Goal: Information Seeking & Learning: Learn about a topic

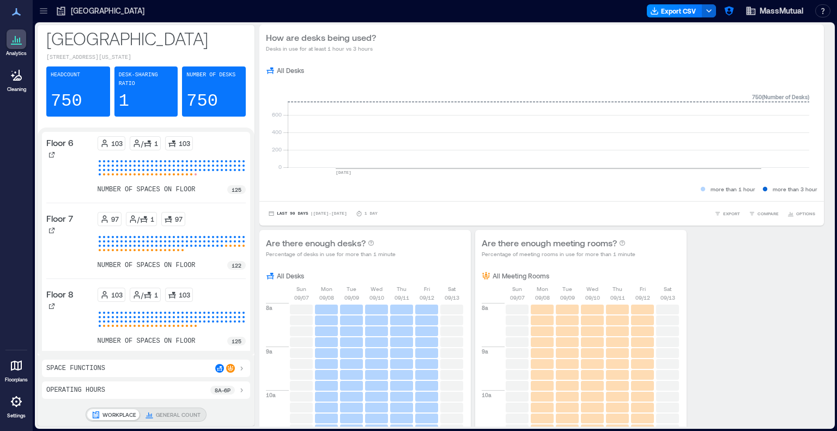
click at [15, 368] on icon at bounding box center [16, 366] width 11 height 10
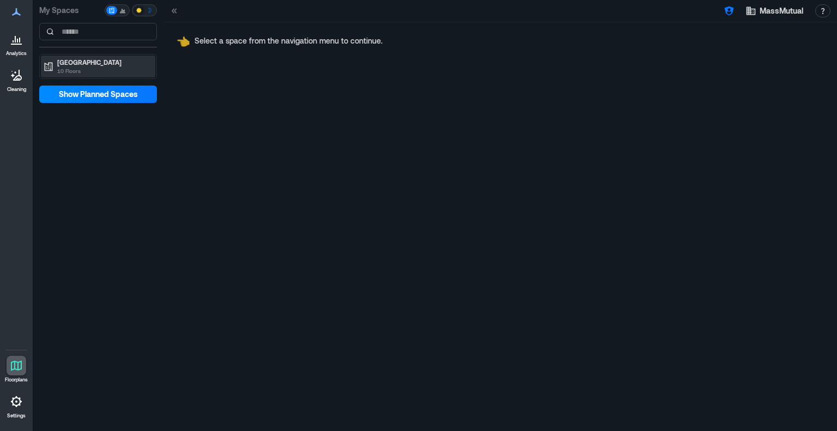
click at [77, 62] on p "[GEOGRAPHIC_DATA]" at bounding box center [103, 62] width 92 height 9
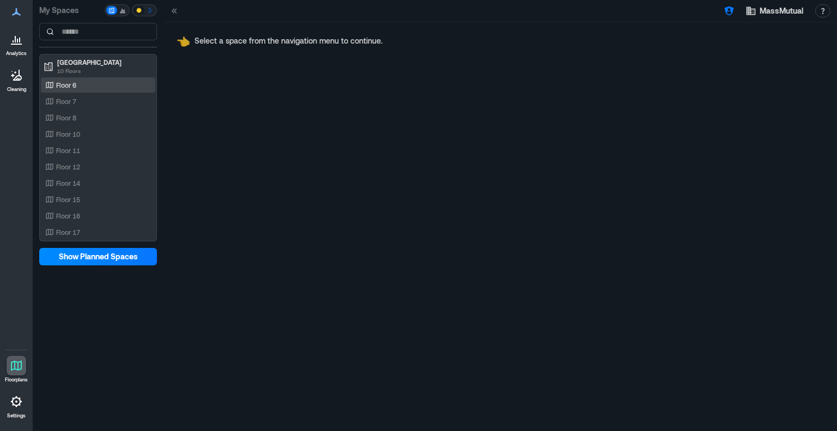
click at [77, 89] on div "Floor 6" at bounding box center [96, 85] width 106 height 11
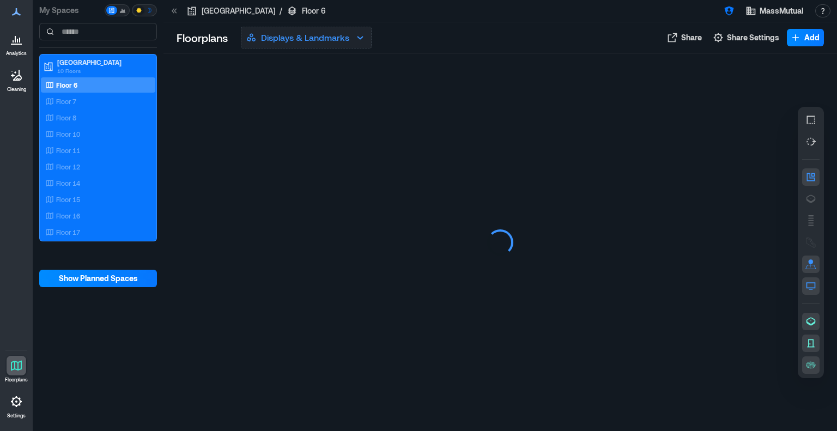
click at [307, 34] on p "Displays & Landmarks" at bounding box center [305, 37] width 88 height 13
click at [310, 38] on p "Displays & Landmarks" at bounding box center [305, 37] width 88 height 13
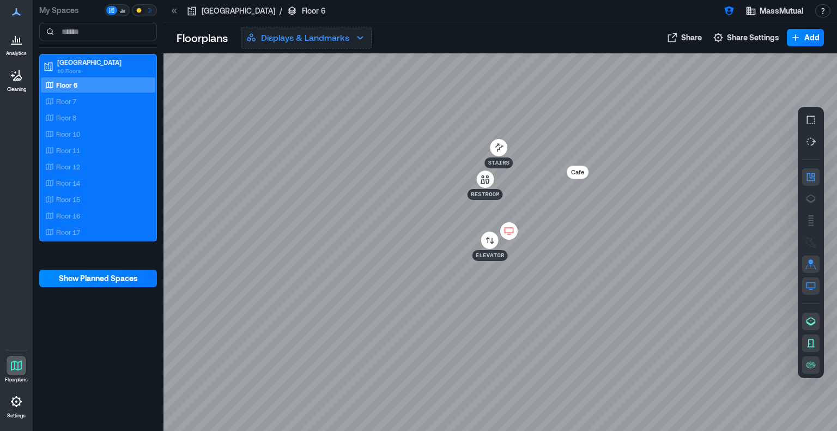
click at [300, 39] on p "Displays & Landmarks" at bounding box center [305, 37] width 88 height 13
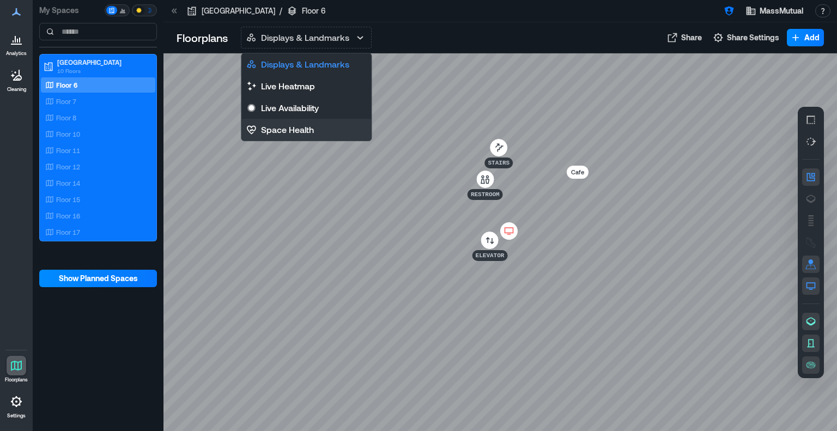
click at [298, 127] on p "Space Health" at bounding box center [287, 129] width 53 height 13
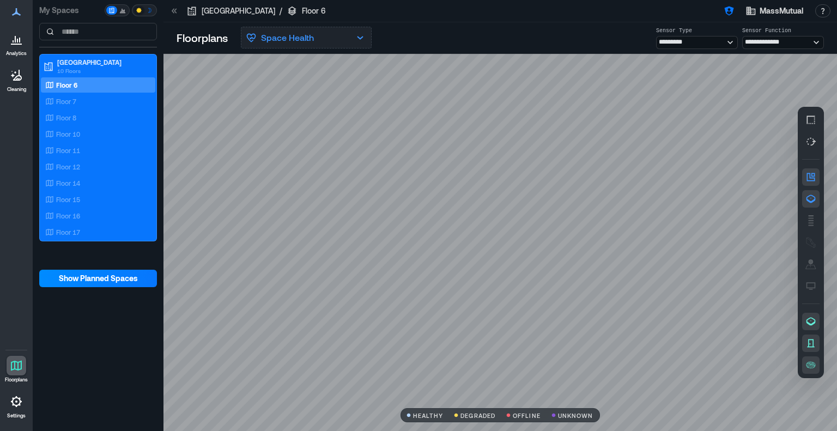
click at [302, 42] on p "Space Health" at bounding box center [287, 37] width 53 height 13
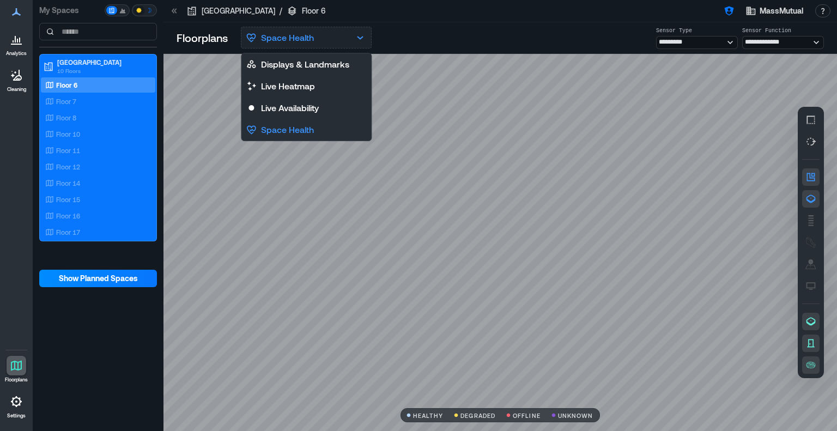
click at [275, 37] on p "Space Health" at bounding box center [287, 37] width 53 height 13
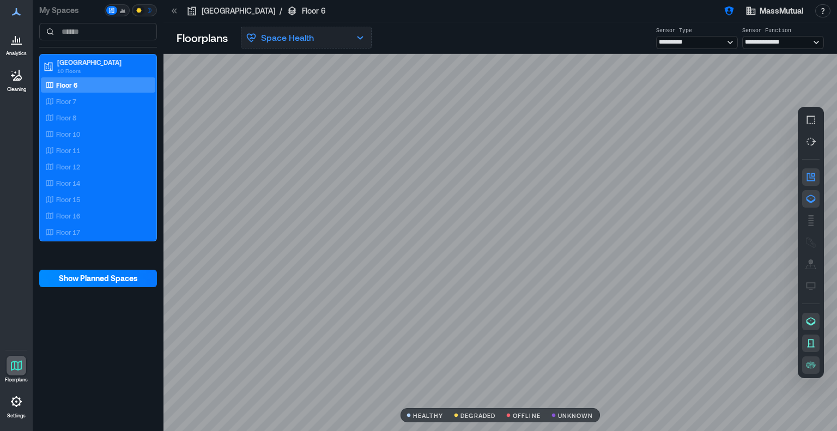
click at [362, 47] on button "Space Health" at bounding box center [306, 38] width 131 height 22
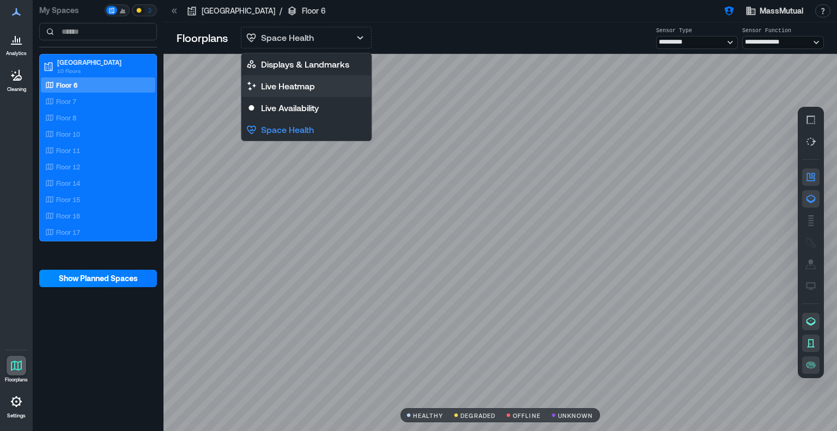
click at [323, 84] on button "Live Heatmap" at bounding box center [306, 86] width 130 height 22
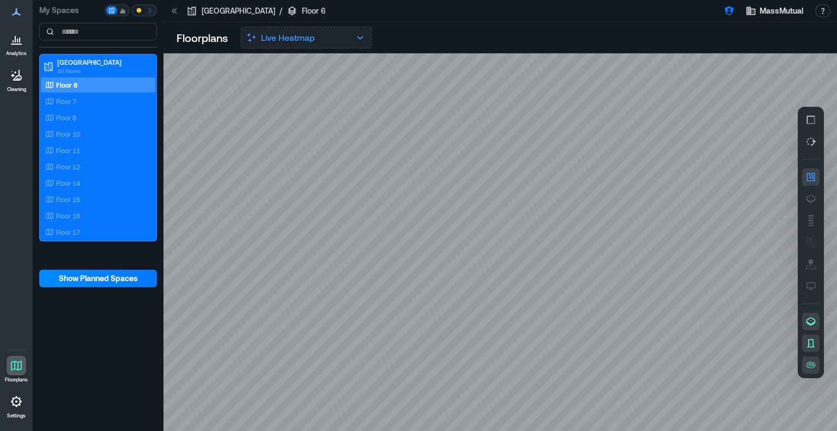
click at [335, 43] on button "Live Heatmap" at bounding box center [306, 38] width 131 height 22
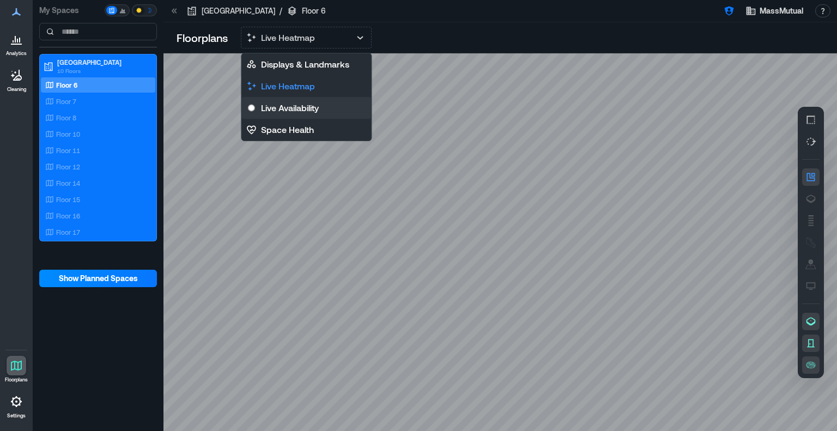
click at [304, 113] on p "Live Availability" at bounding box center [290, 107] width 58 height 13
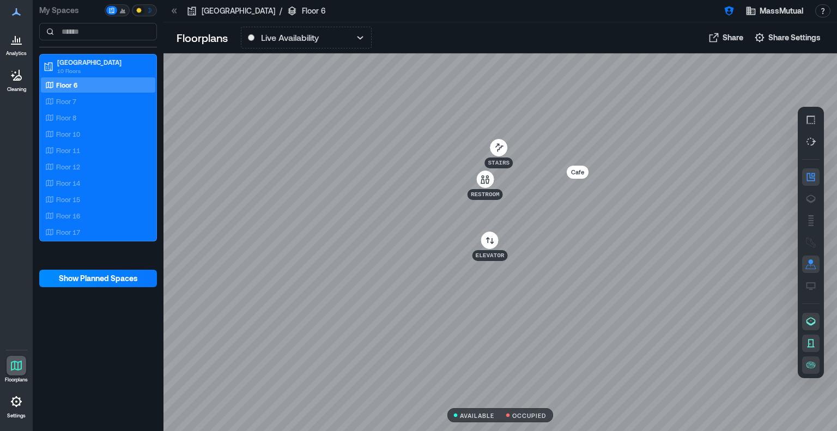
click at [304, 113] on div at bounding box center [501, 242] width 674 height 378
click at [183, 131] on div at bounding box center [501, 242] width 674 height 378
click at [93, 84] on div "Floor 6" at bounding box center [96, 85] width 106 height 11
click at [15, 374] on div at bounding box center [17, 366] width 20 height 20
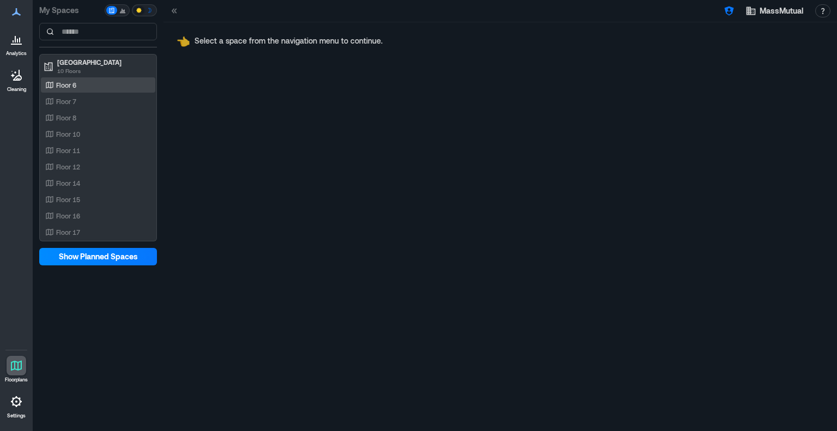
click at [85, 86] on div "Floor 6" at bounding box center [96, 85] width 106 height 11
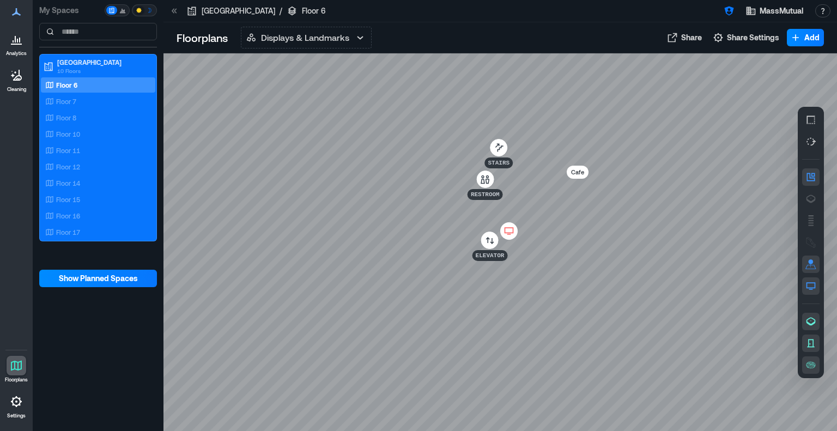
click at [19, 15] on icon at bounding box center [16, 12] width 9 height 8
click at [17, 34] on icon at bounding box center [16, 39] width 13 height 13
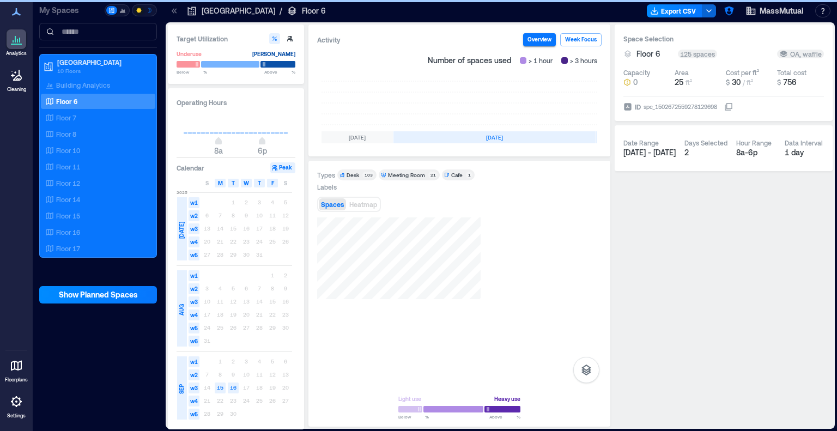
scroll to position [0, 312]
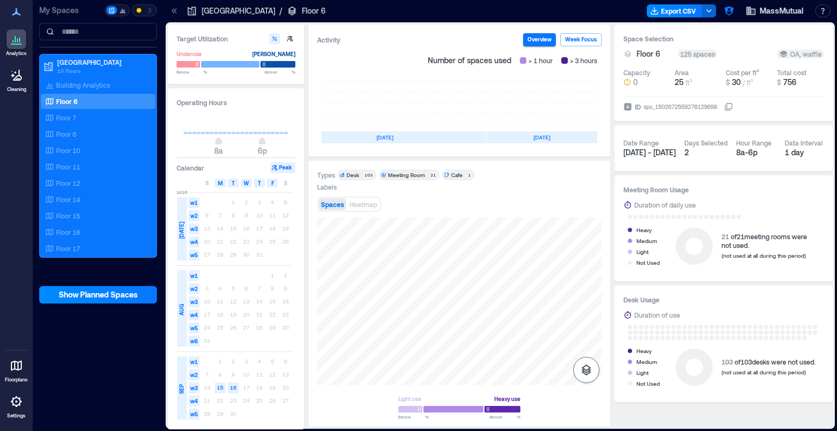
click at [593, 380] on button "button" at bounding box center [586, 370] width 26 height 26
click at [584, 319] on p "Sensors" at bounding box center [586, 322] width 21 height 7
click at [586, 319] on p "Sensors" at bounding box center [586, 322] width 21 height 7
